Goal: Book appointment/travel/reservation

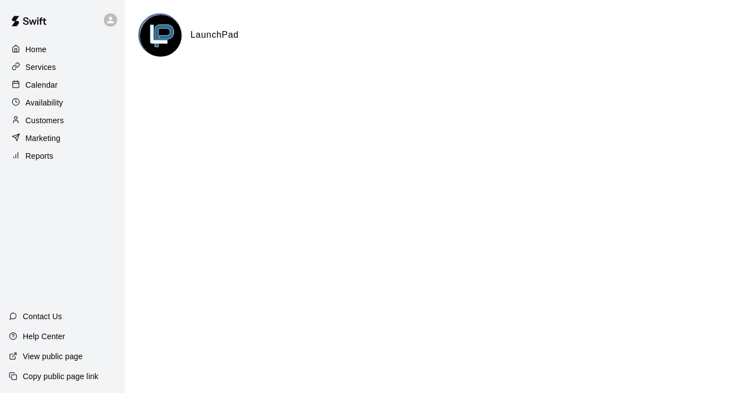
click at [49, 81] on p "Calendar" at bounding box center [42, 84] width 32 height 11
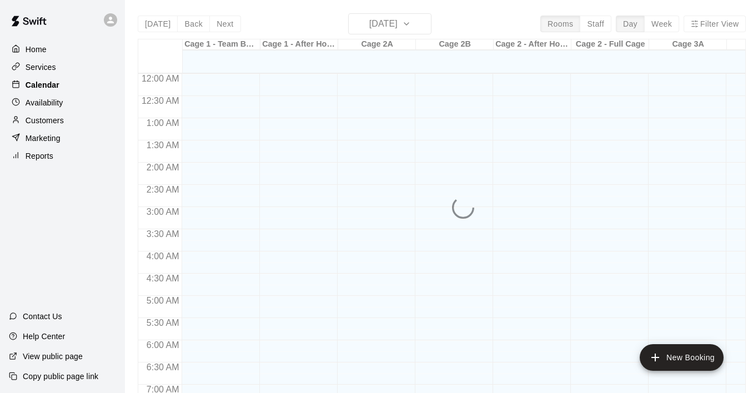
scroll to position [562, 0]
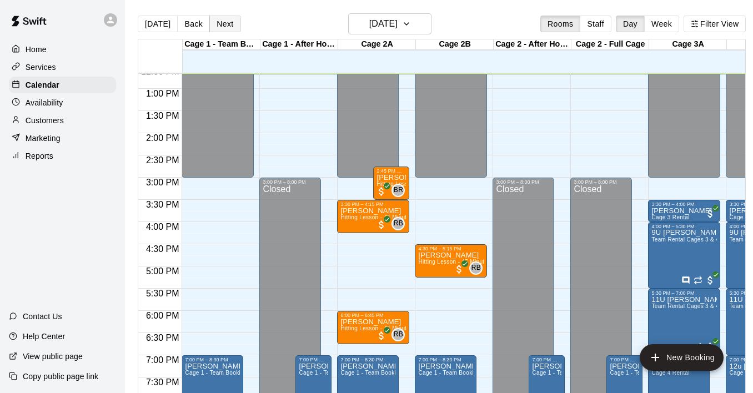
click at [226, 26] on button "Next" at bounding box center [224, 24] width 31 height 17
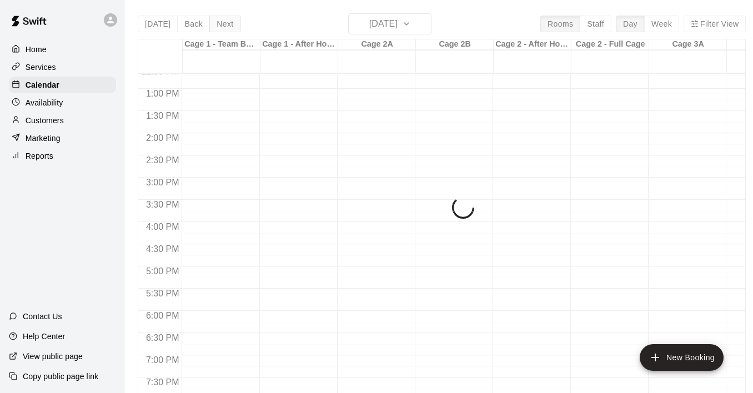
click at [226, 26] on div "[DATE] Back [DATE][DATE] Rooms Staff Day Week Filter View Cage 1 - Team Booking…" at bounding box center [442, 209] width 608 height 393
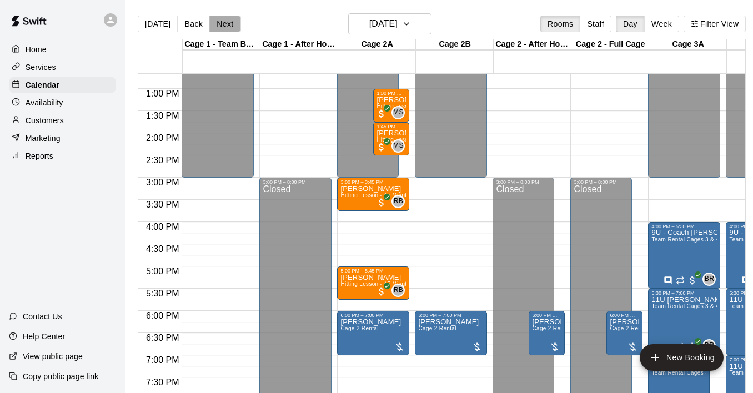
click at [220, 24] on button "Next" at bounding box center [224, 24] width 31 height 17
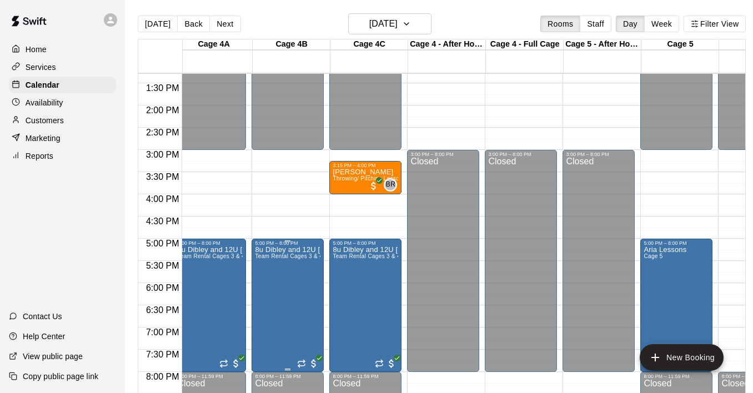
scroll to position [0, 784]
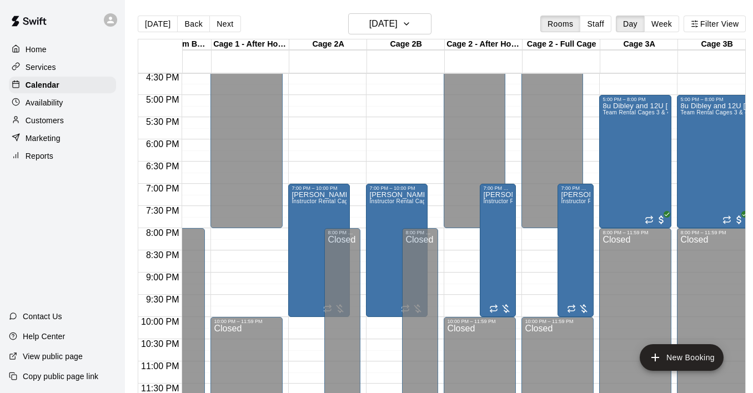
click at [56, 71] on div "Services" at bounding box center [62, 67] width 107 height 17
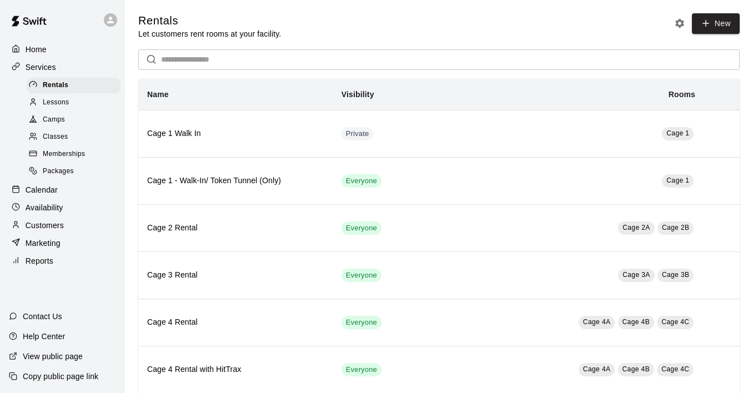
click at [55, 98] on span "Lessons" at bounding box center [56, 102] width 27 height 11
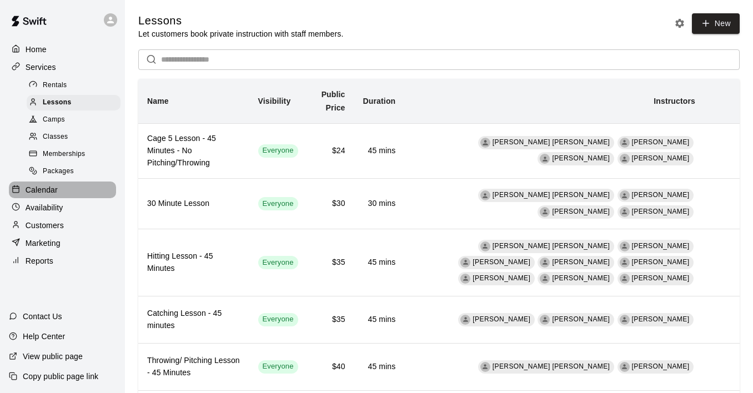
click at [51, 184] on p "Calendar" at bounding box center [42, 189] width 32 height 11
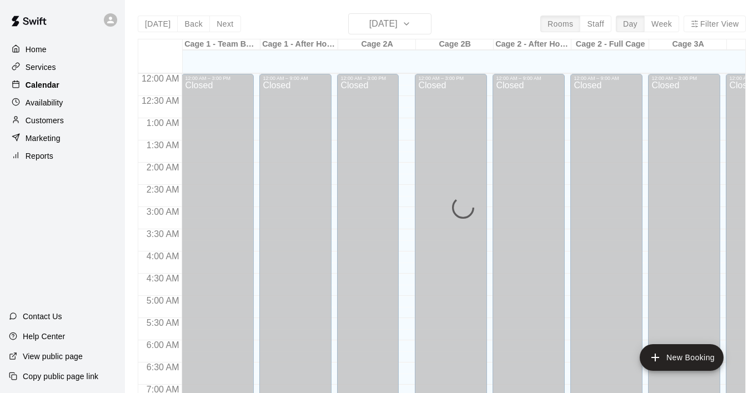
scroll to position [565, 0]
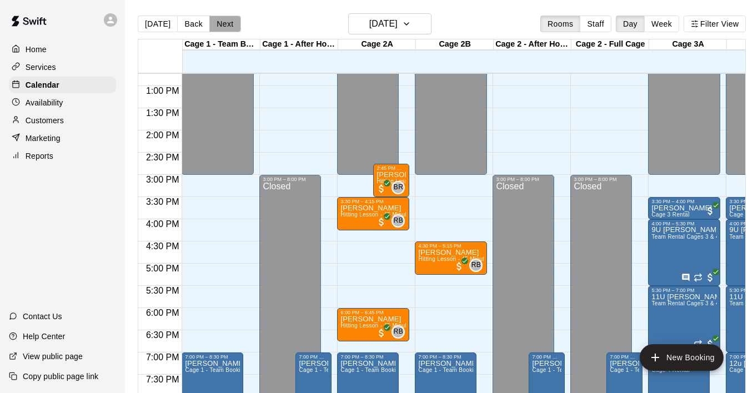
click at [228, 27] on button "Next" at bounding box center [224, 24] width 31 height 17
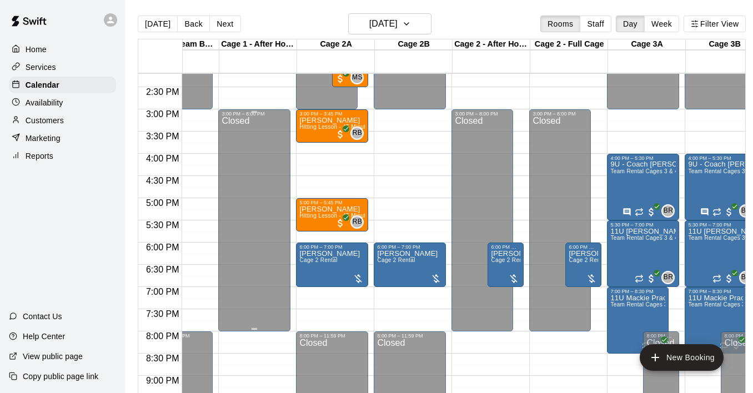
scroll to position [609, 41]
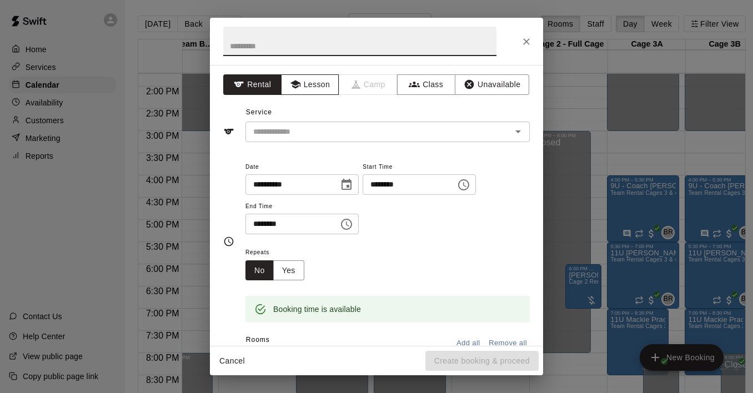
click at [292, 85] on icon "button" at bounding box center [295, 84] width 11 height 11
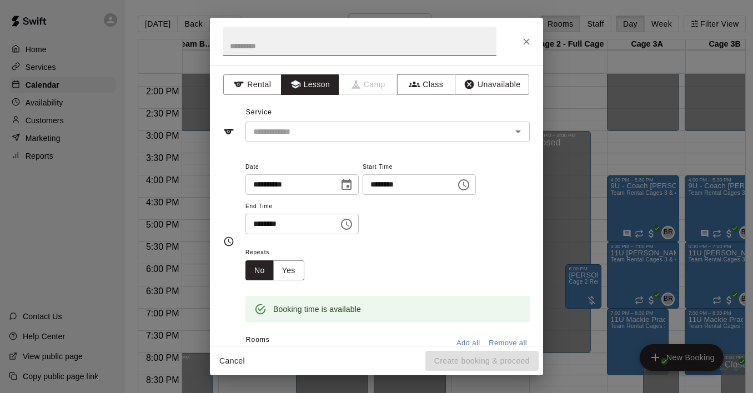
click at [273, 47] on input "text" at bounding box center [359, 41] width 273 height 29
type input "*"
type input "**********"
click at [311, 127] on input "text" at bounding box center [371, 132] width 245 height 14
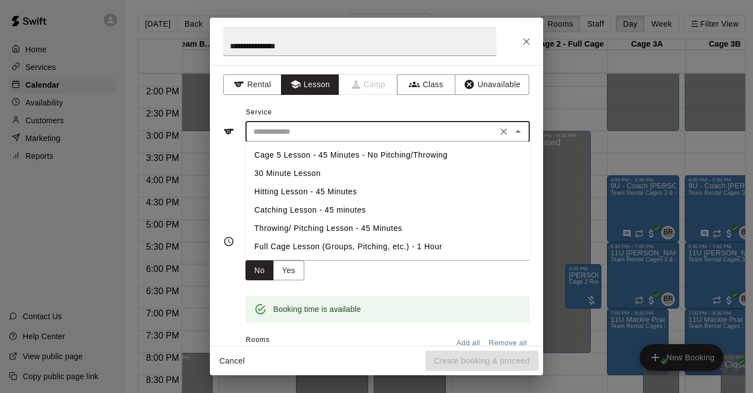
click at [295, 190] on li "Hitting Lesson - 45 Minutes" at bounding box center [387, 192] width 284 height 18
type input "**********"
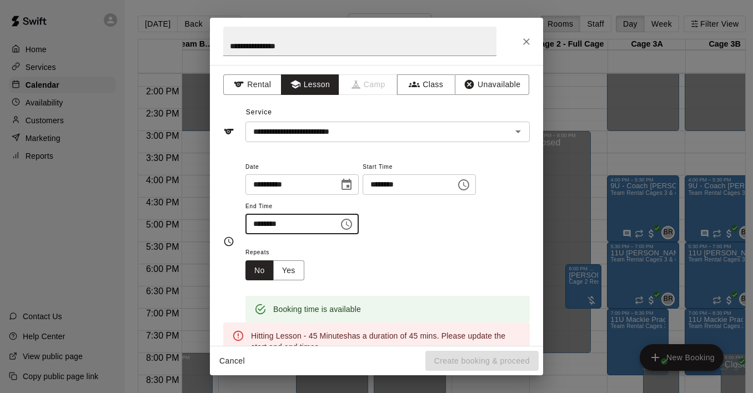
click at [270, 225] on input "********" at bounding box center [287, 224] width 85 height 21
click at [269, 225] on input "********" at bounding box center [287, 224] width 85 height 21
type input "********"
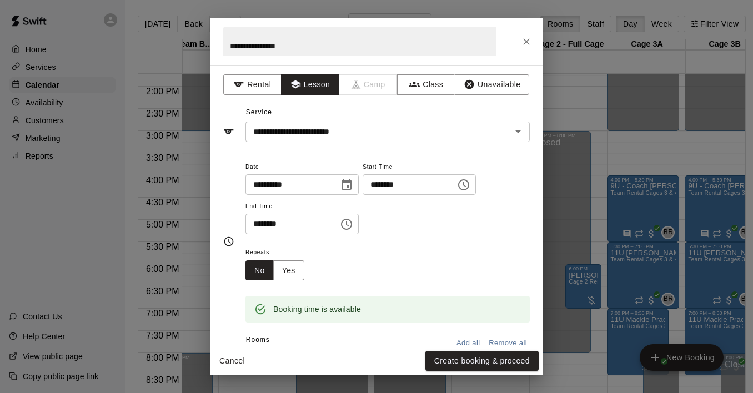
click at [360, 266] on div "Repeats No Yes" at bounding box center [387, 262] width 284 height 35
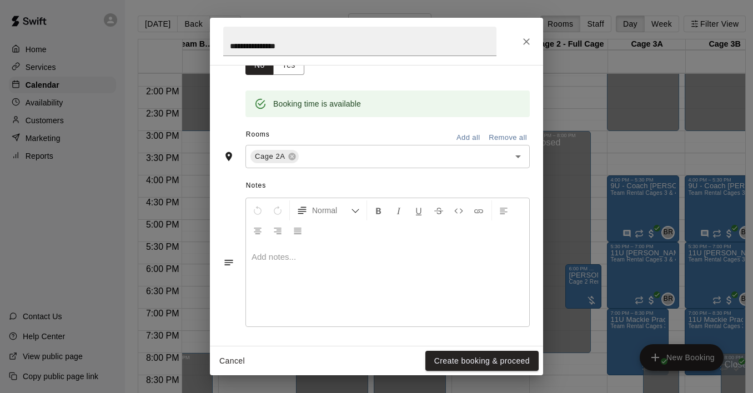
scroll to position [204, 0]
click at [479, 358] on button "Create booking & proceed" at bounding box center [481, 361] width 113 height 21
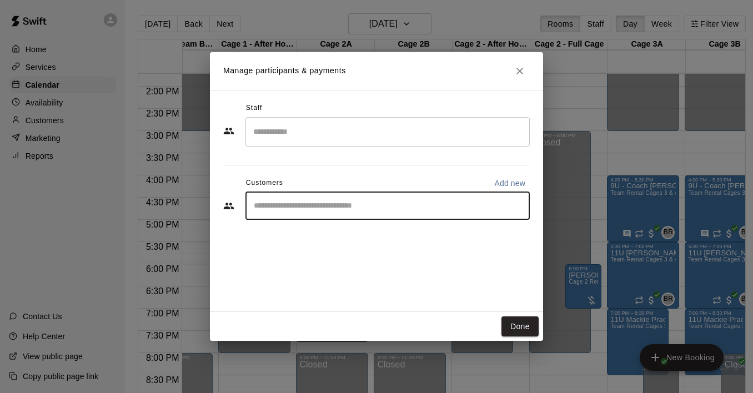
click at [316, 207] on input "Start typing to search customers..." at bounding box center [387, 205] width 274 height 11
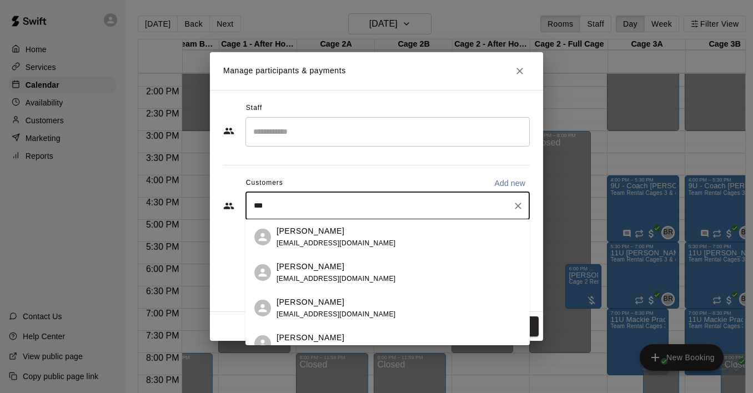
type input "****"
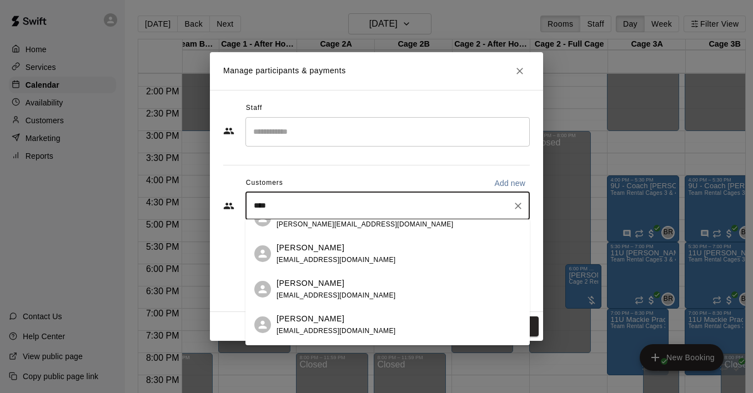
scroll to position [908, 0]
click at [356, 292] on div "[PERSON_NAME] [EMAIL_ADDRESS][DOMAIN_NAME]" at bounding box center [398, 289] width 244 height 24
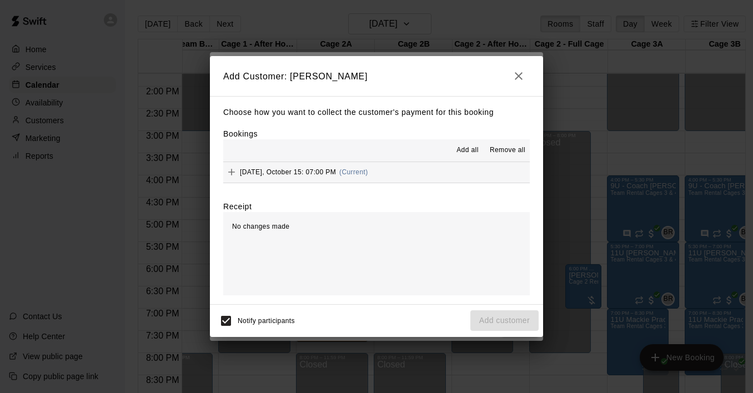
click at [517, 80] on icon "button" at bounding box center [518, 75] width 13 height 13
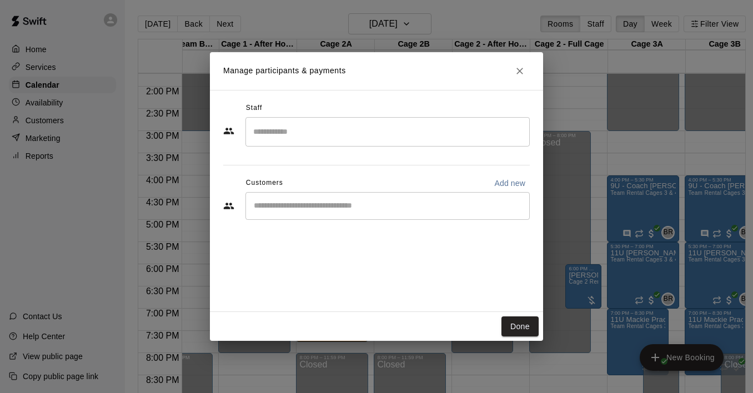
click at [327, 134] on input "Search staff" at bounding box center [387, 131] width 274 height 19
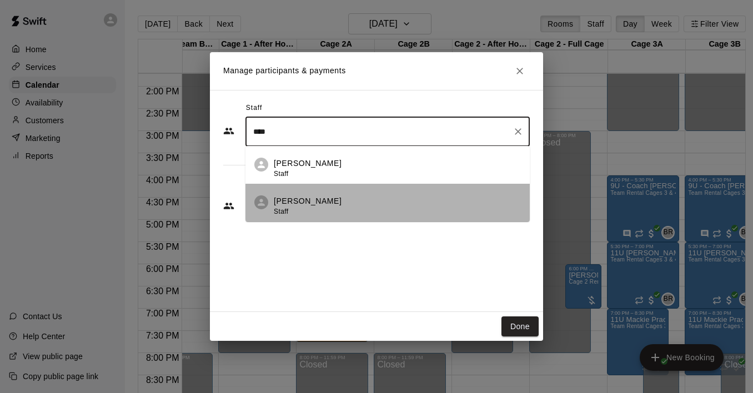
click at [309, 202] on p "[PERSON_NAME]" at bounding box center [308, 201] width 68 height 12
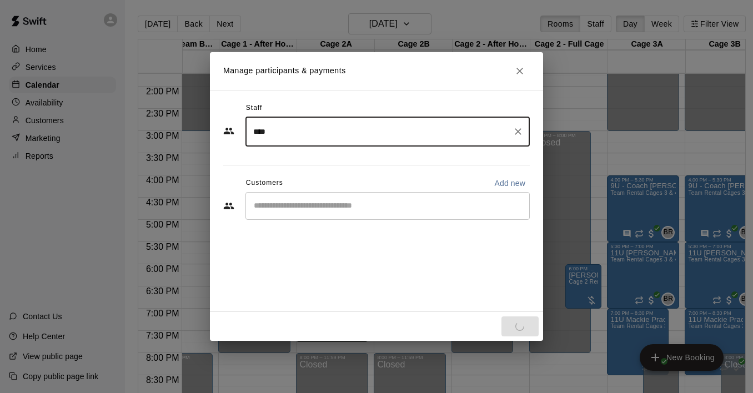
type input "****"
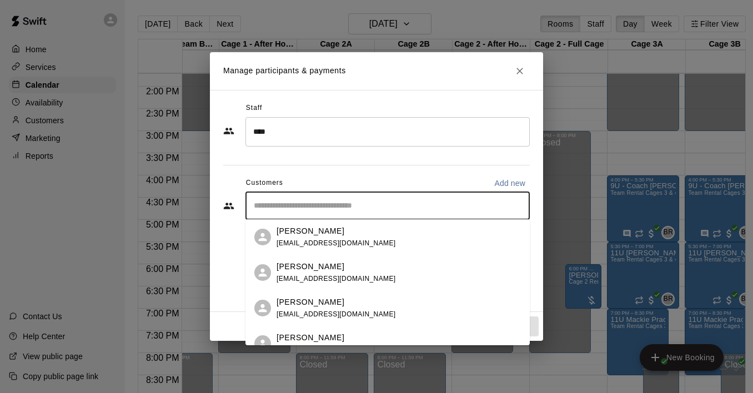
click at [434, 210] on input "Start typing to search customers..." at bounding box center [387, 205] width 274 height 11
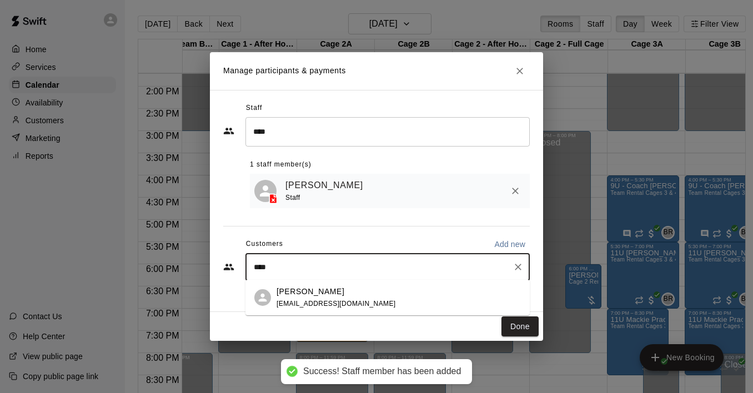
type input "****"
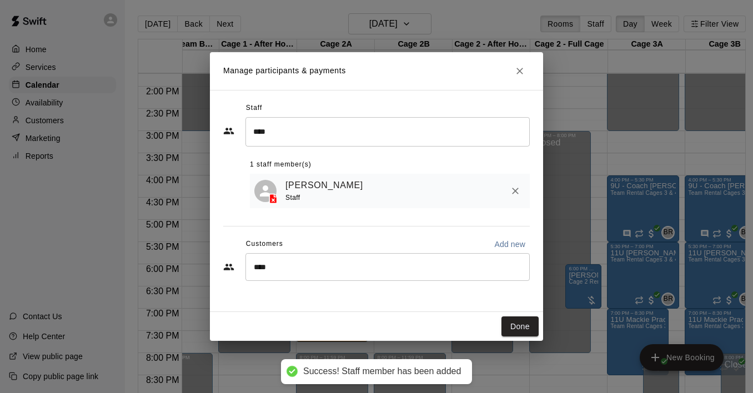
click at [354, 292] on div "Staff **** ​ 1 staff member(s) [PERSON_NAME] Staff Customers Add new **** ​" at bounding box center [376, 201] width 333 height 222
click at [346, 269] on input "****" at bounding box center [379, 266] width 258 height 11
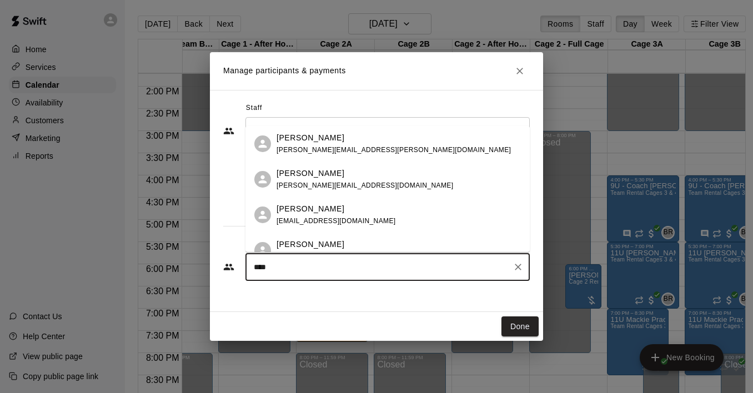
click at [319, 215] on p "[PERSON_NAME]" at bounding box center [310, 209] width 68 height 12
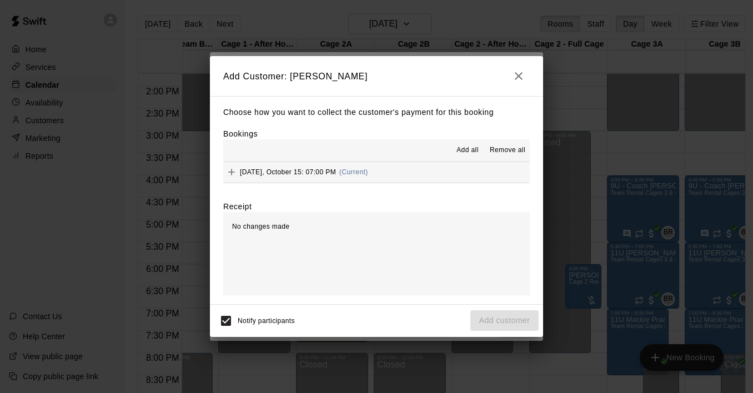
click at [400, 174] on button "[DATE], October 15: 07:00 PM (Current)" at bounding box center [376, 172] width 306 height 21
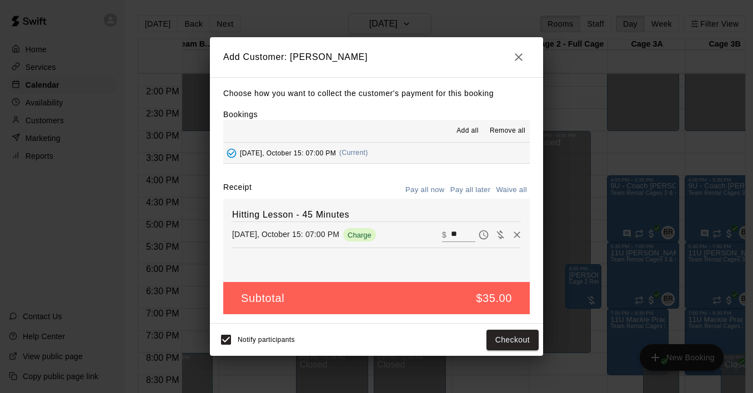
click at [468, 193] on button "Pay all later" at bounding box center [470, 190] width 46 height 17
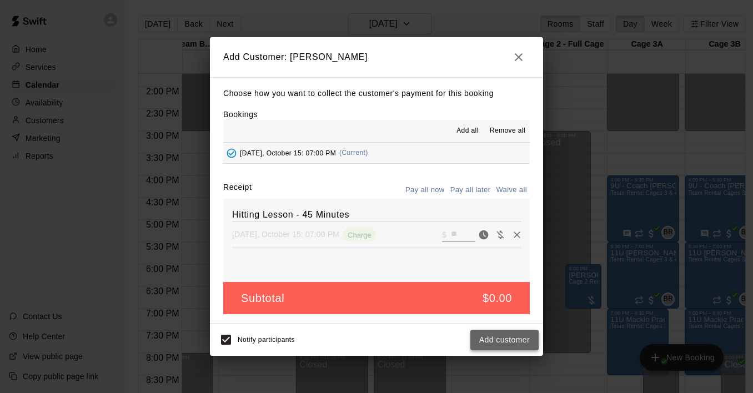
click at [505, 345] on button "Add customer" at bounding box center [504, 340] width 68 height 21
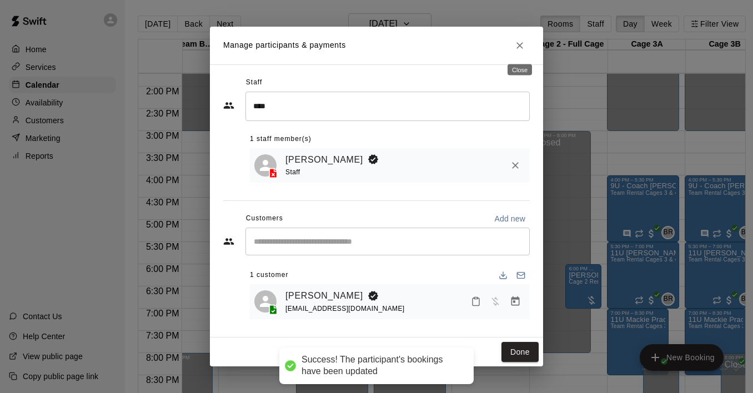
click at [514, 44] on button "Close" at bounding box center [520, 46] width 20 height 20
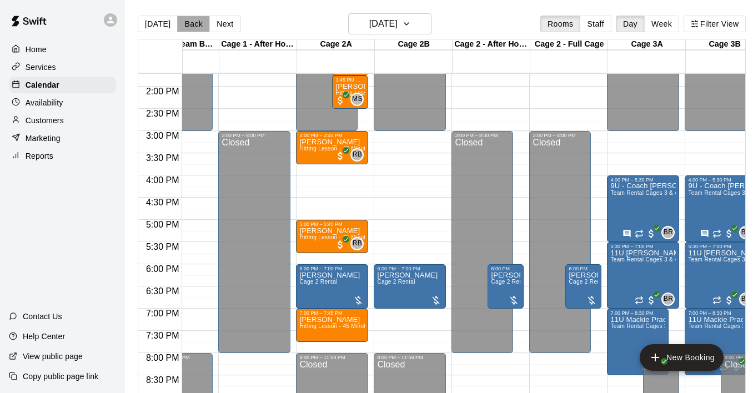
click at [185, 22] on button "Back" at bounding box center [193, 24] width 33 height 17
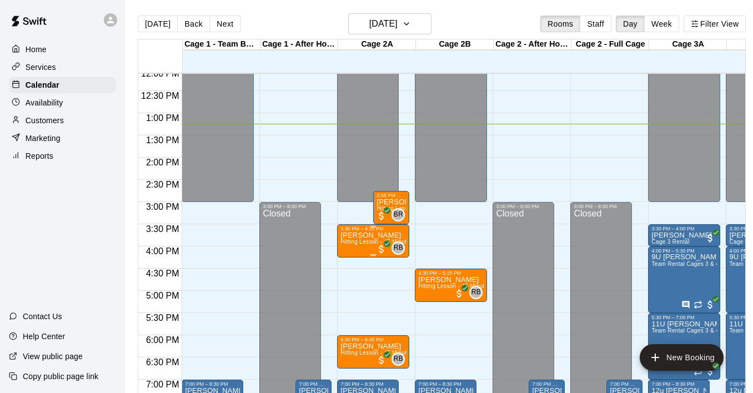
scroll to position [520, 0]
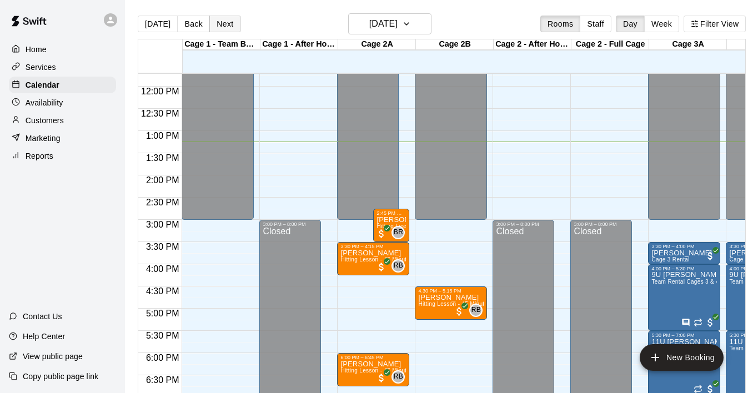
click at [223, 27] on button "Next" at bounding box center [224, 24] width 31 height 17
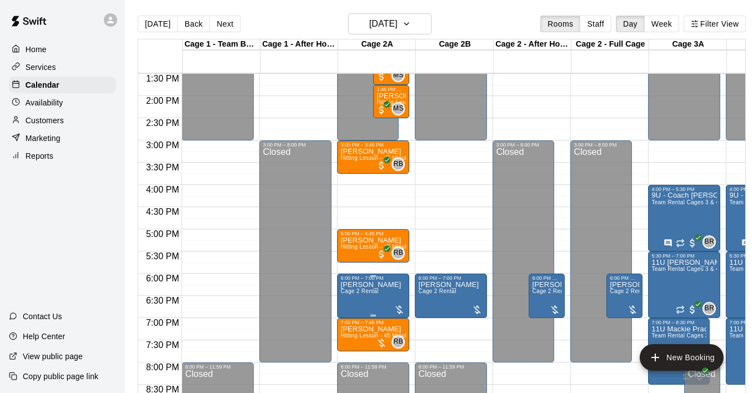
scroll to position [598, 0]
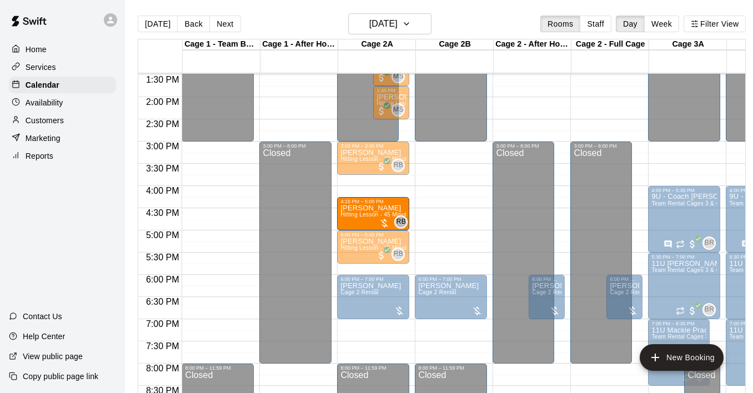
drag, startPoint x: 376, startPoint y: 333, endPoint x: 378, endPoint y: 218, distance: 115.5
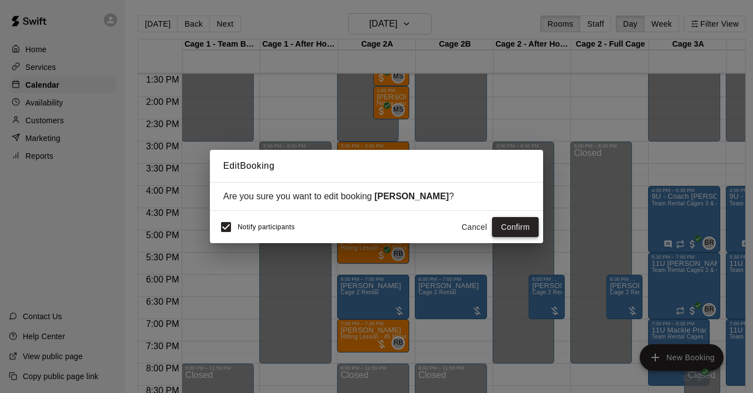
click at [527, 226] on button "Confirm" at bounding box center [515, 227] width 47 height 21
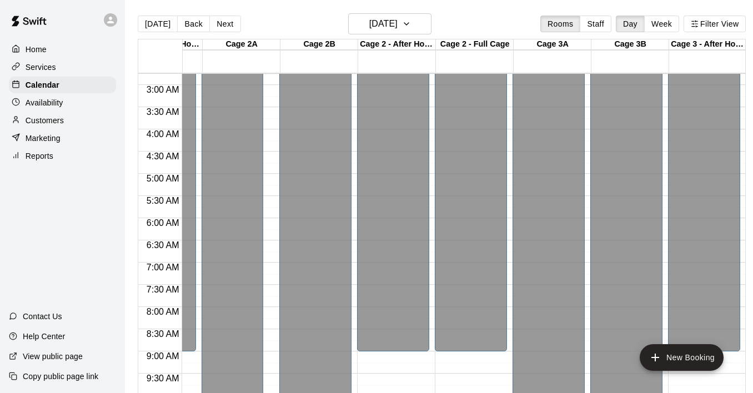
scroll to position [114, 135]
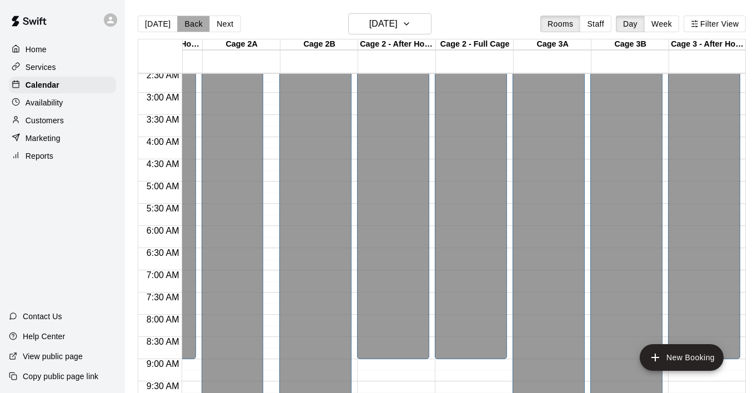
click at [186, 22] on button "Back" at bounding box center [193, 24] width 33 height 17
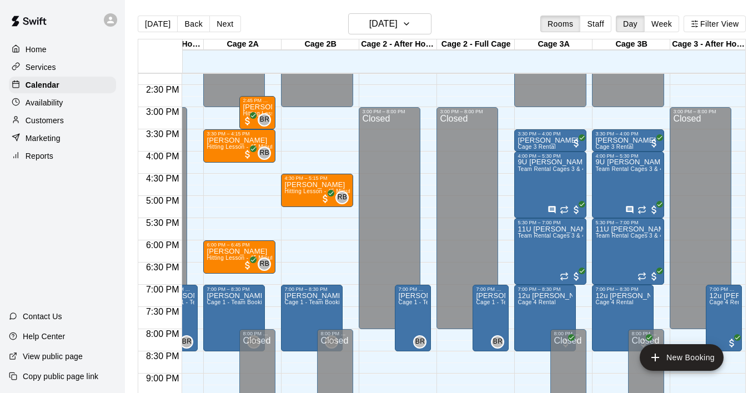
scroll to position [0, 134]
click at [194, 27] on button "Back" at bounding box center [193, 24] width 33 height 17
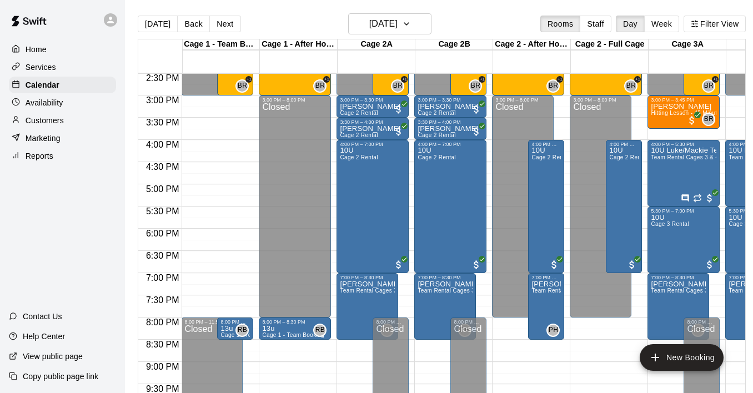
scroll to position [643, 3]
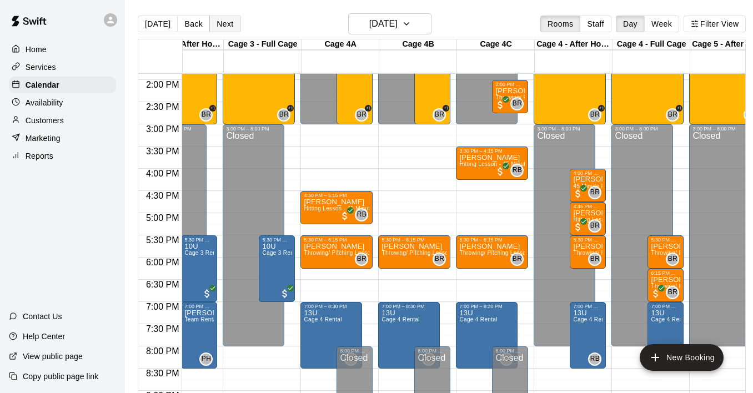
click at [216, 26] on button "Next" at bounding box center [224, 24] width 31 height 17
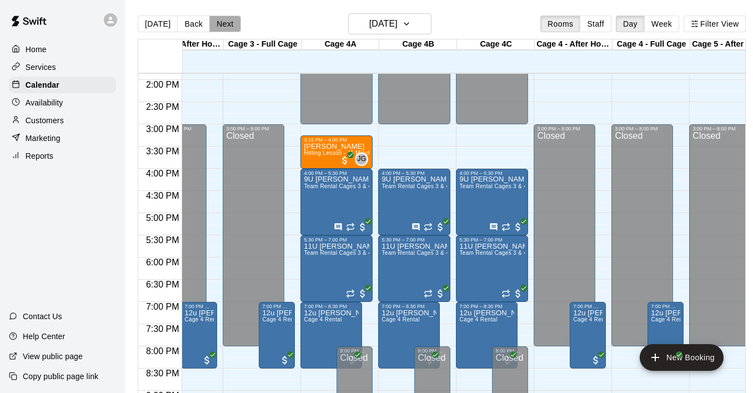
click at [216, 26] on button "Next" at bounding box center [224, 24] width 31 height 17
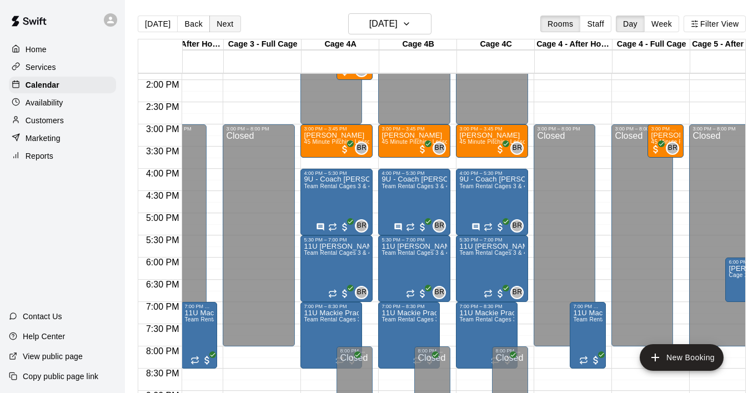
click at [216, 26] on button "Next" at bounding box center [224, 24] width 31 height 17
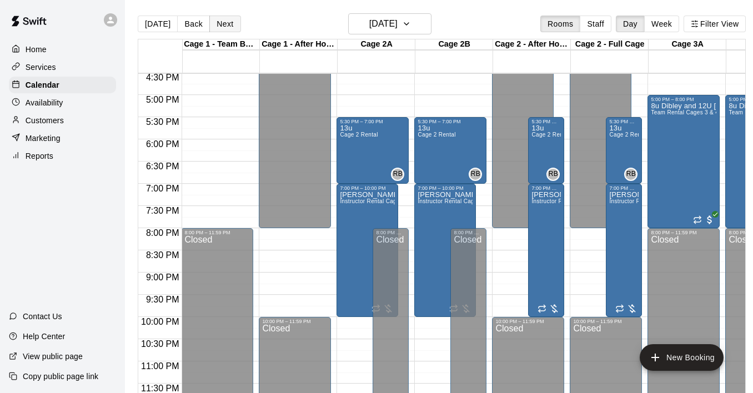
click at [230, 26] on button "Next" at bounding box center [224, 24] width 31 height 17
